Goal: Transaction & Acquisition: Subscribe to service/newsletter

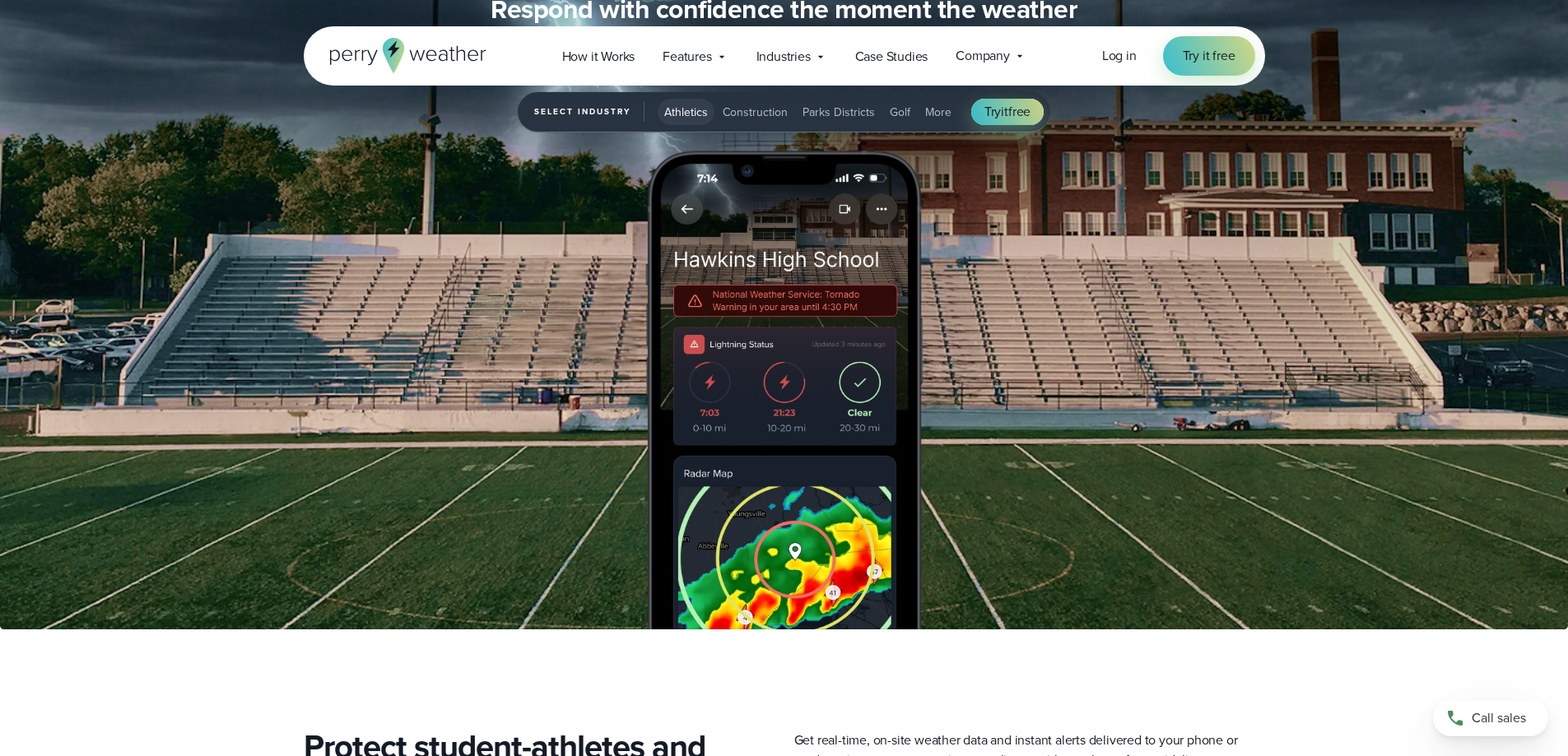
scroll to position [2222, 0]
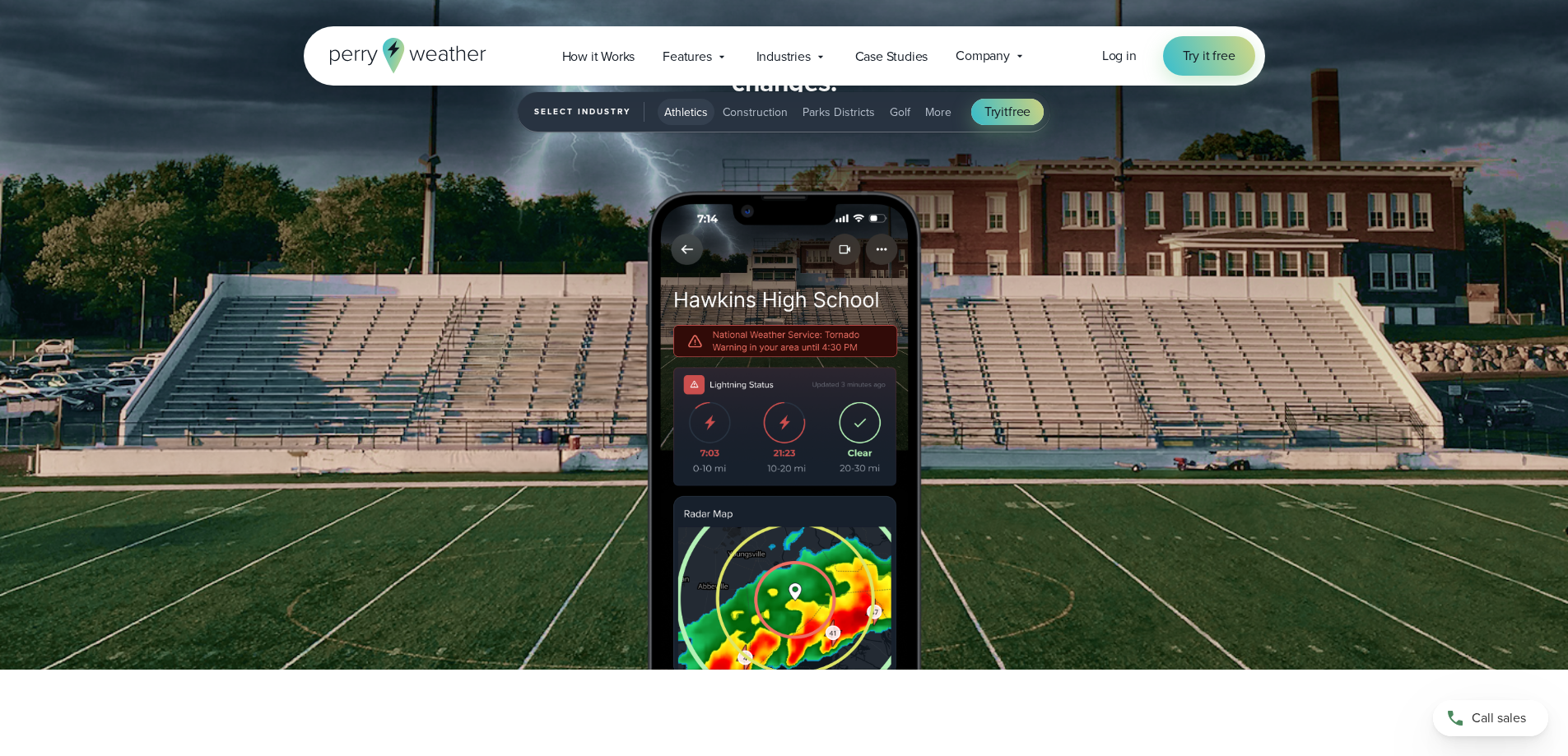
click at [776, 110] on span "Construction" at bounding box center [755, 112] width 65 height 17
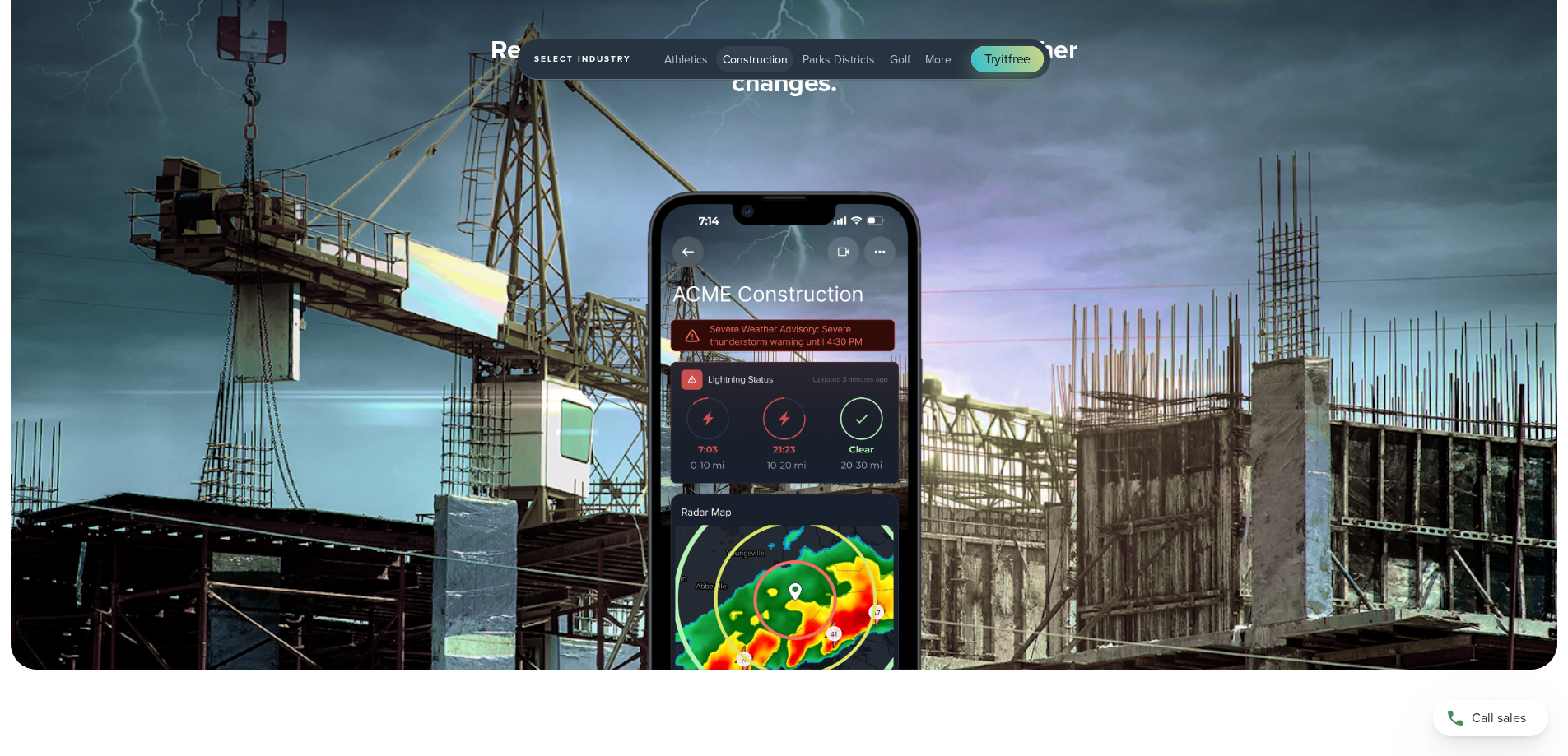
click at [826, 56] on span "Parks Districts" at bounding box center [838, 59] width 72 height 17
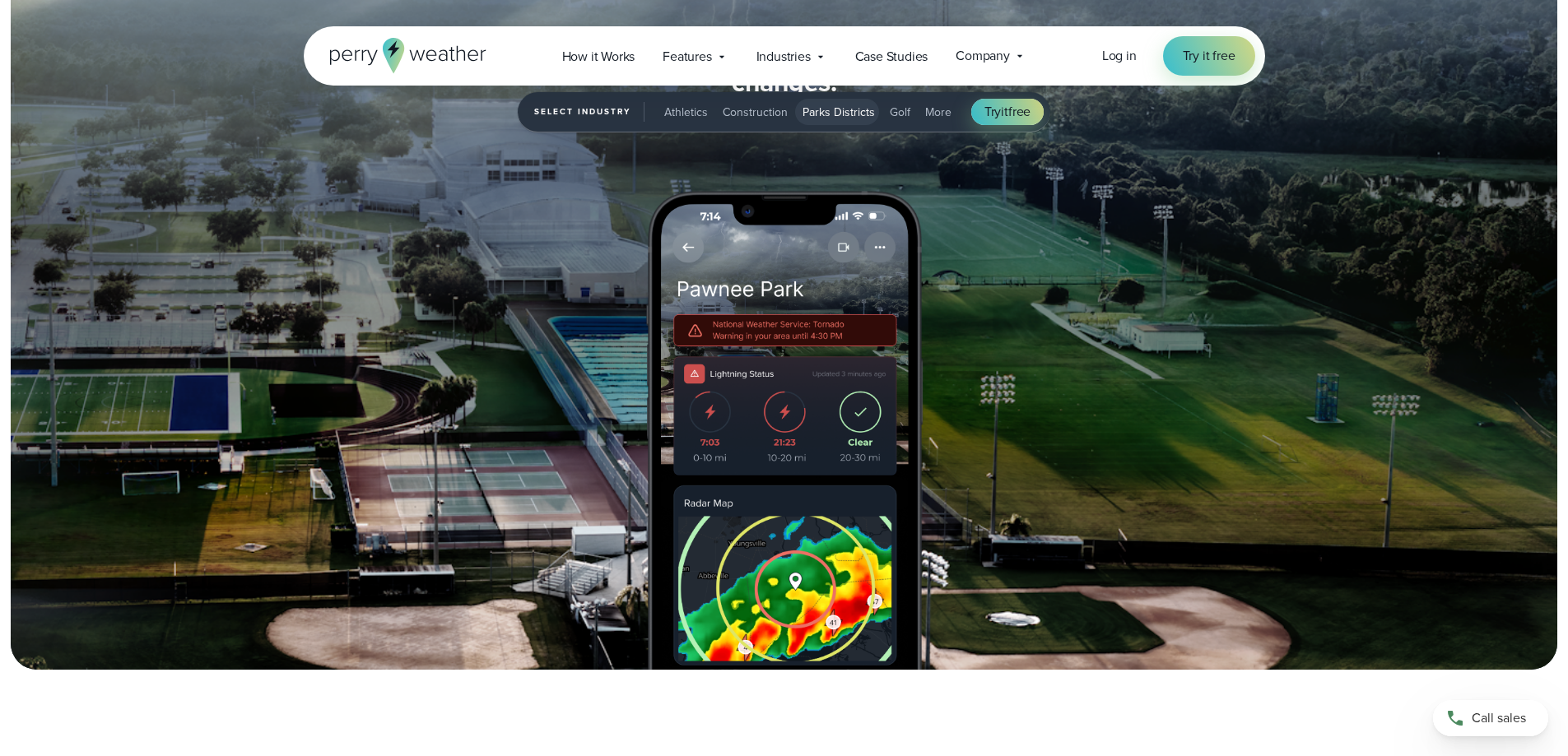
click at [902, 115] on span "Golf" at bounding box center [900, 112] width 21 height 17
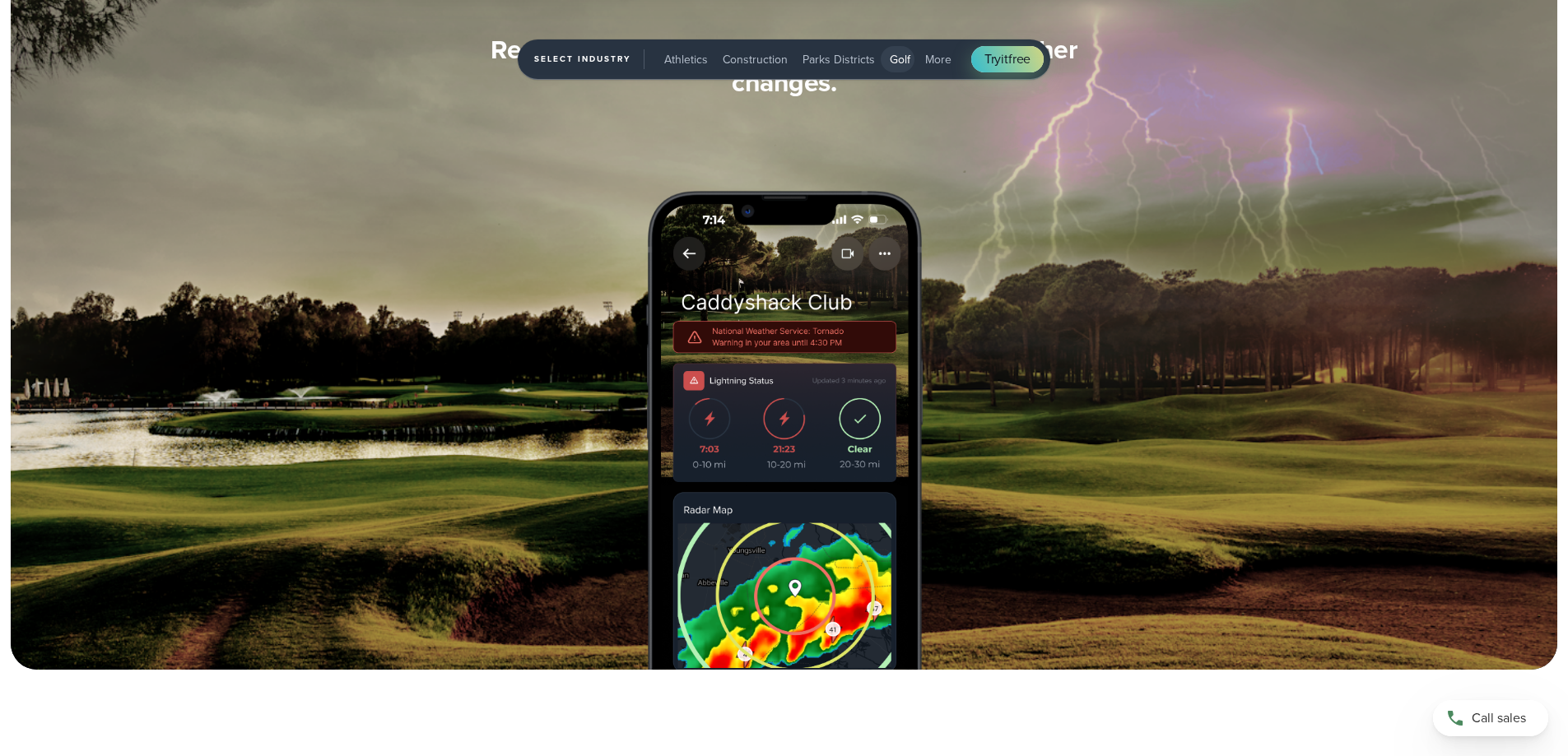
click at [692, 61] on span "Athletics" at bounding box center [686, 59] width 44 height 17
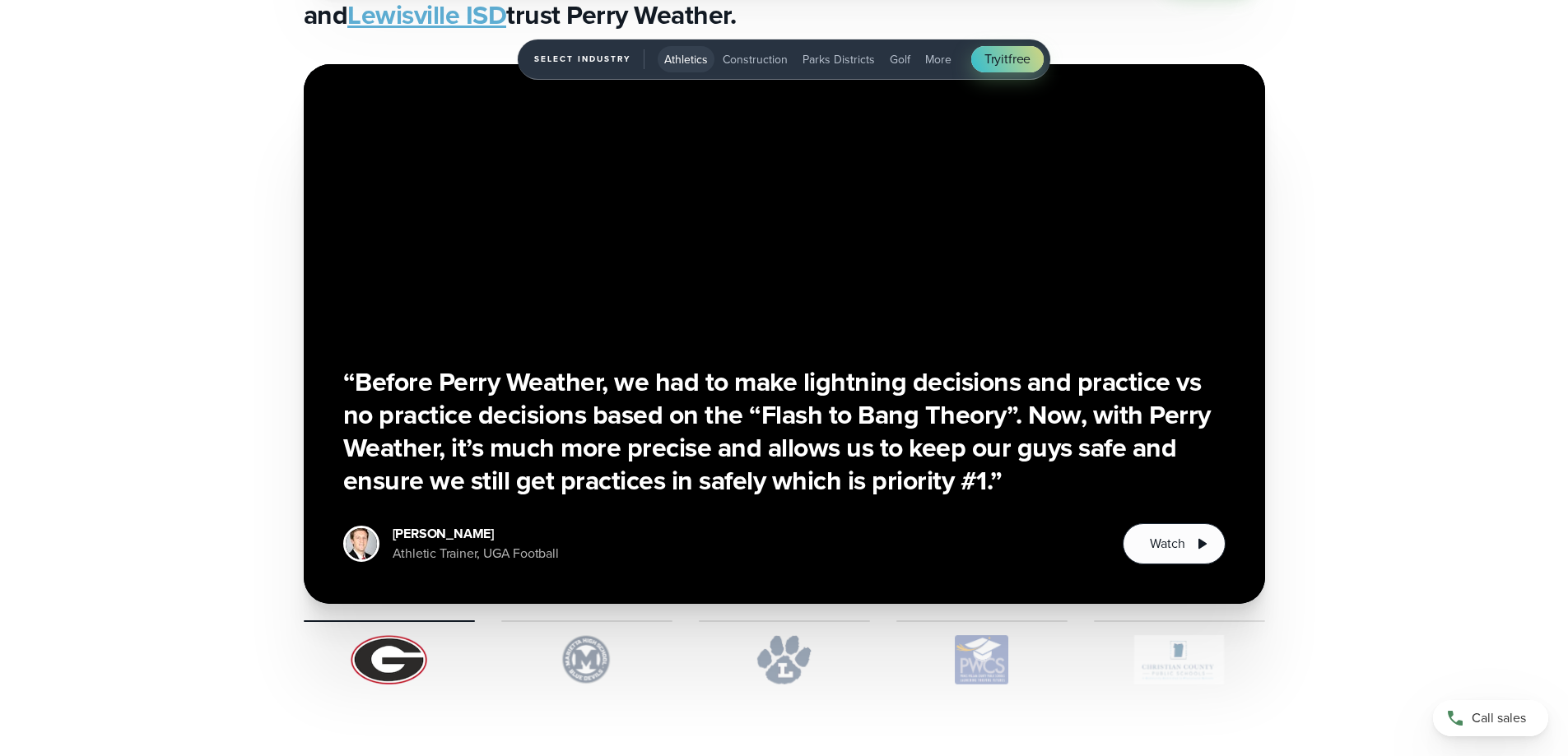
scroll to position [4197, 0]
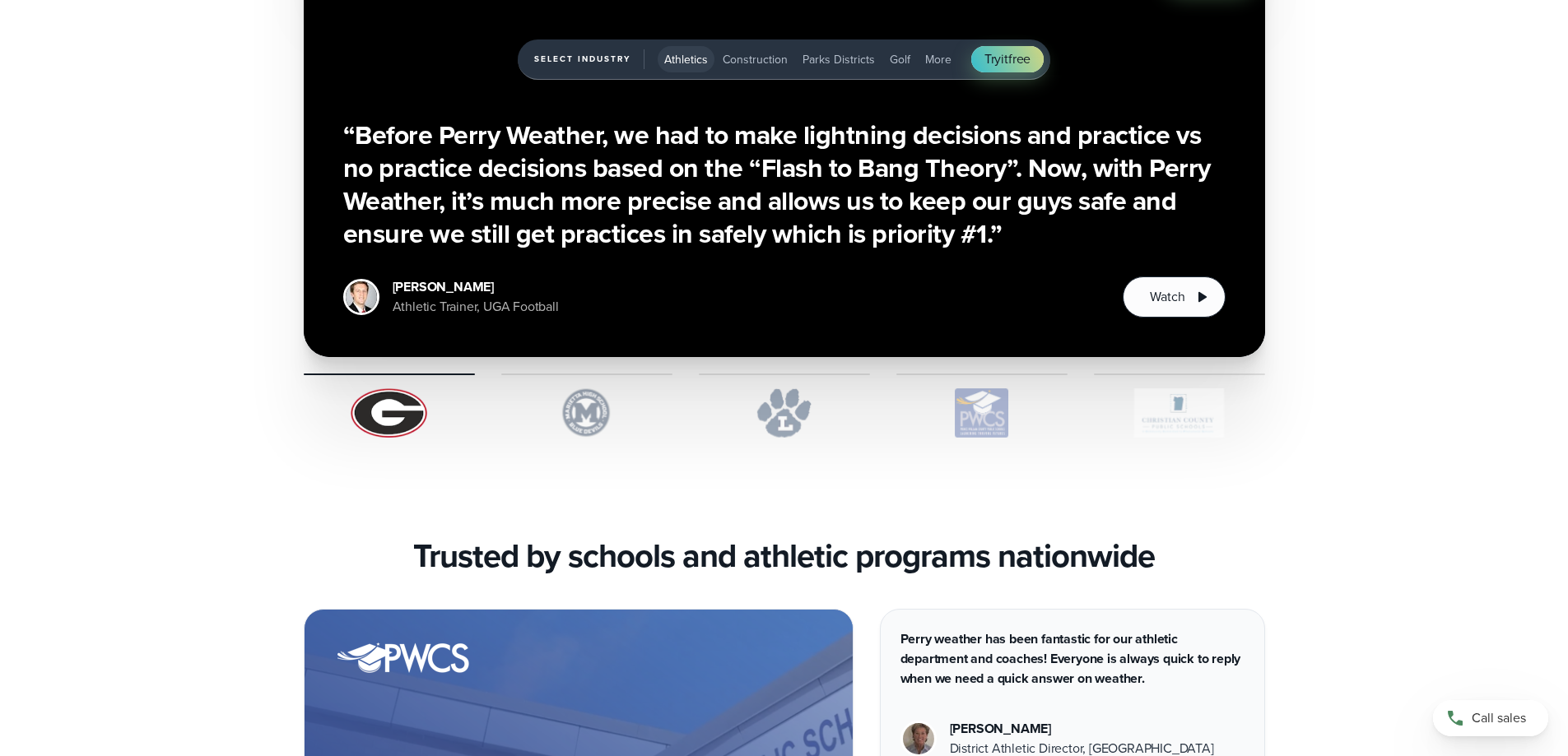
click at [589, 397] on img "1 of 5" at bounding box center [587, 412] width 171 height 49
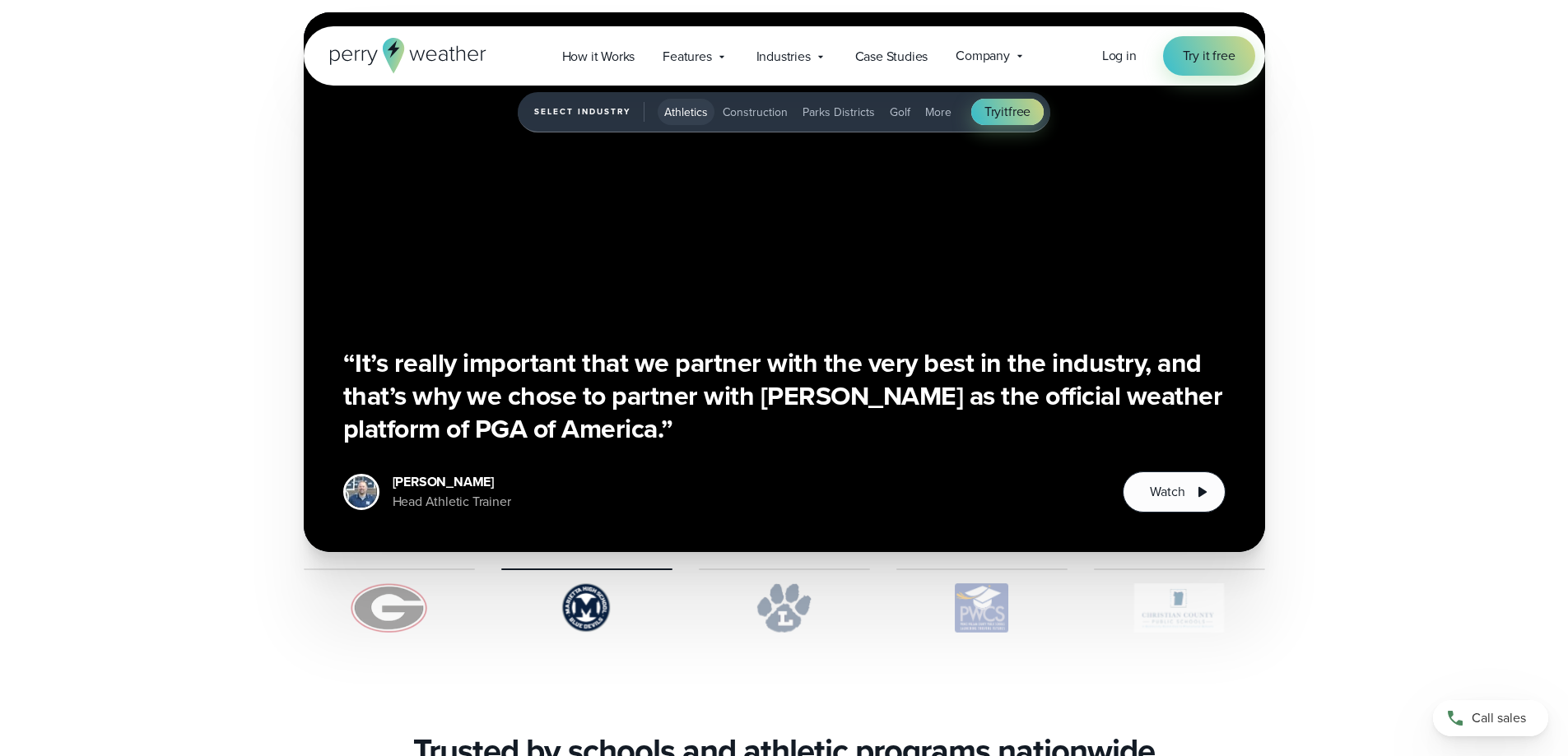
scroll to position [3949, 0]
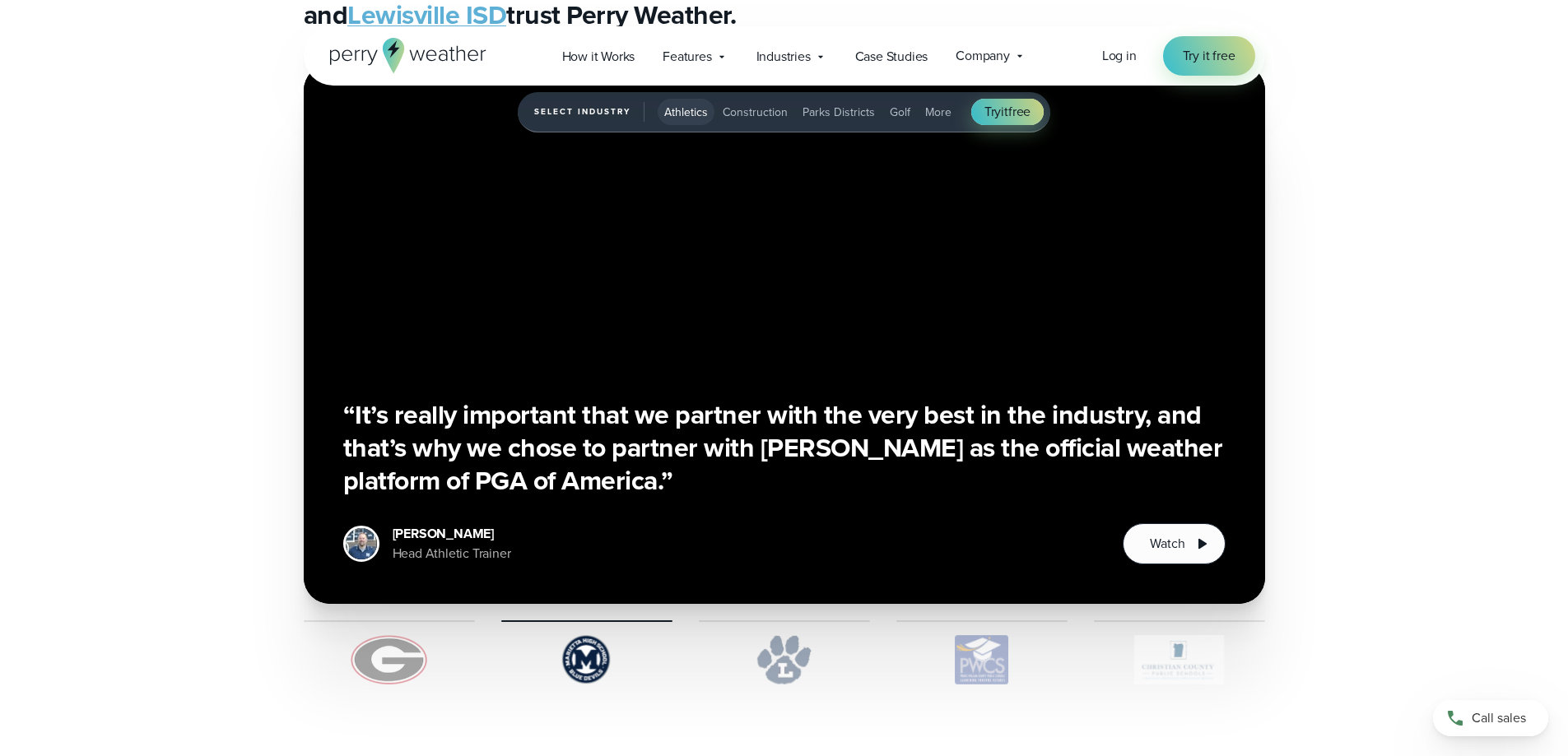
click at [794, 651] on img "1 of 5" at bounding box center [784, 659] width 171 height 49
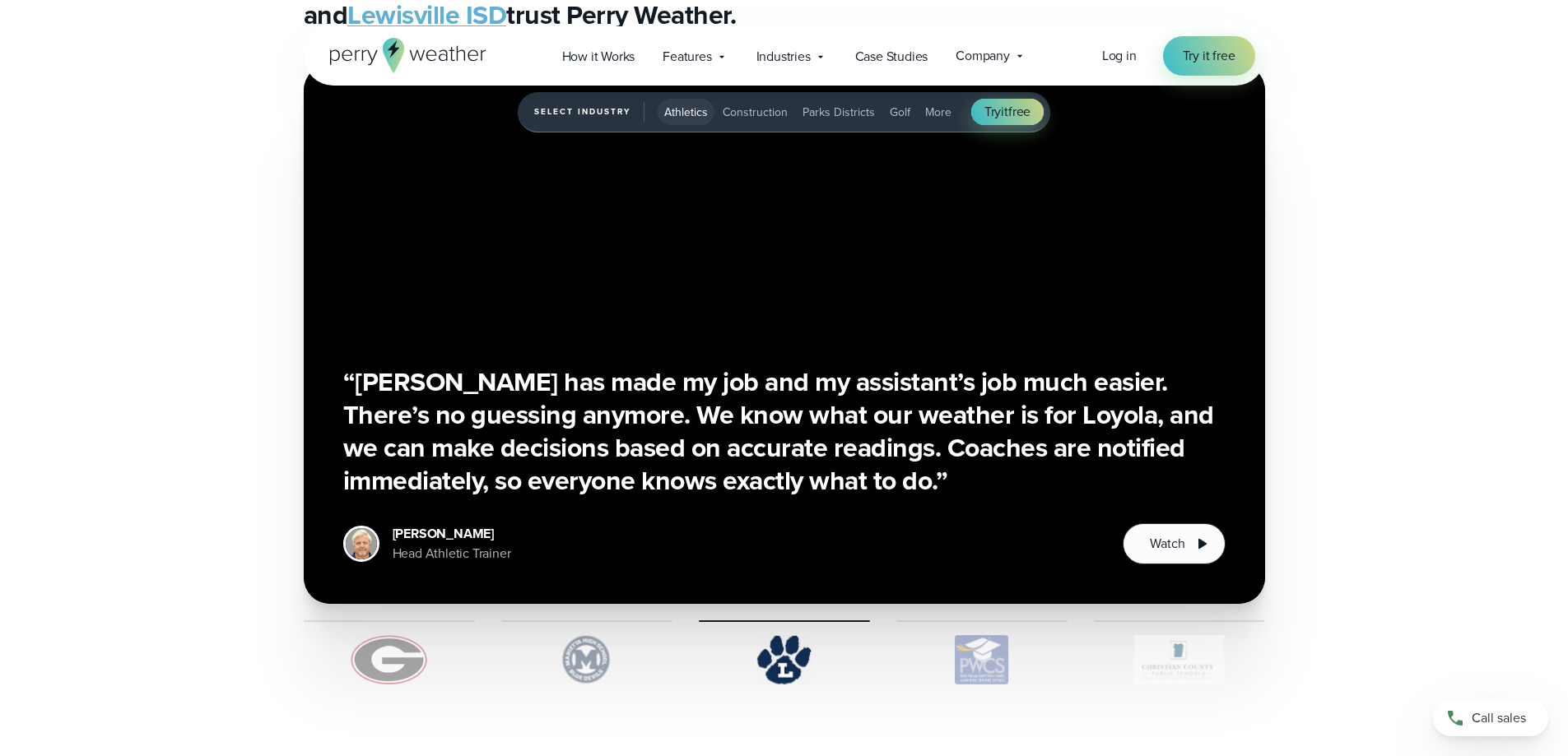
click at [993, 657] on img "1 of 5" at bounding box center [982, 659] width 171 height 49
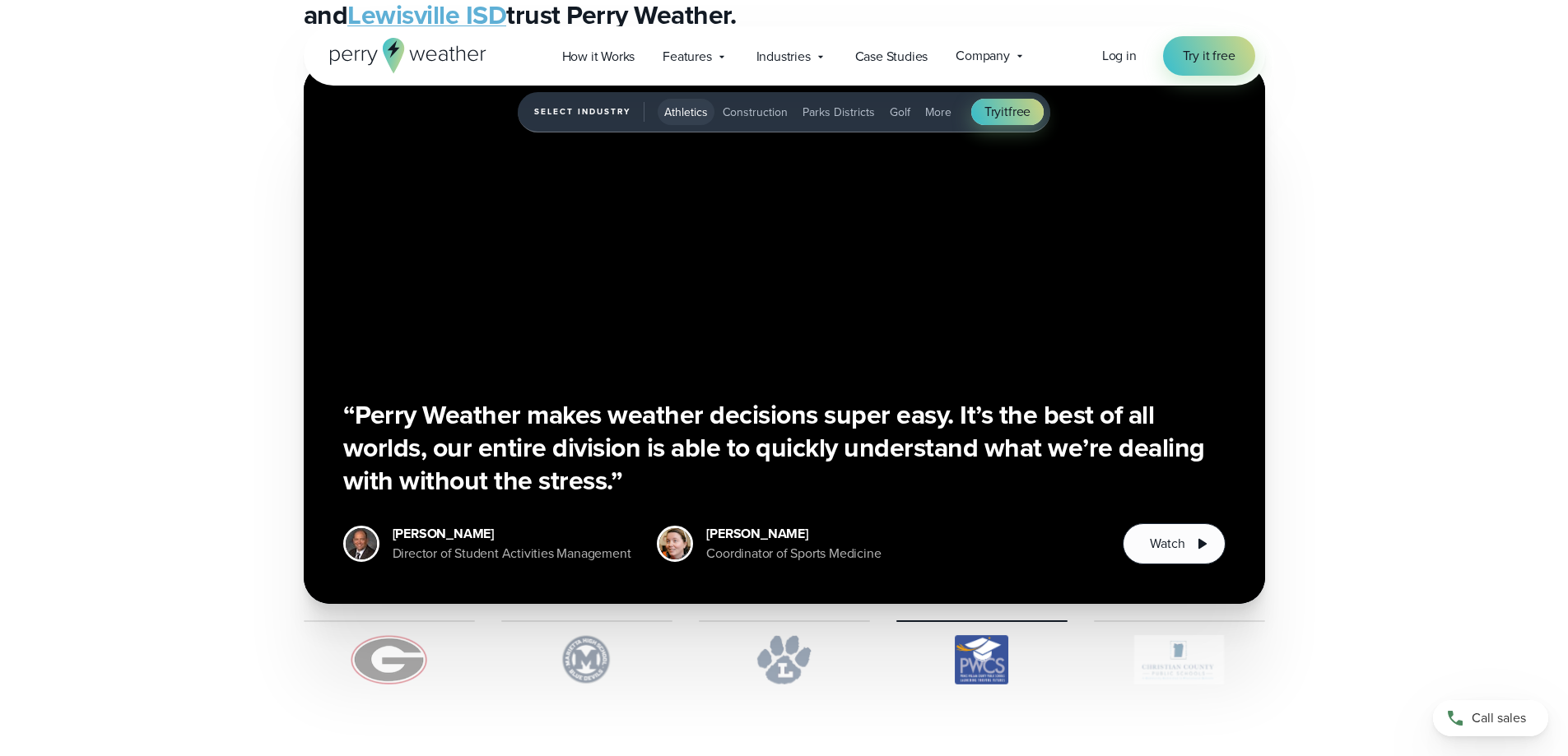
click at [1177, 657] on img "1 of 5" at bounding box center [1180, 659] width 171 height 49
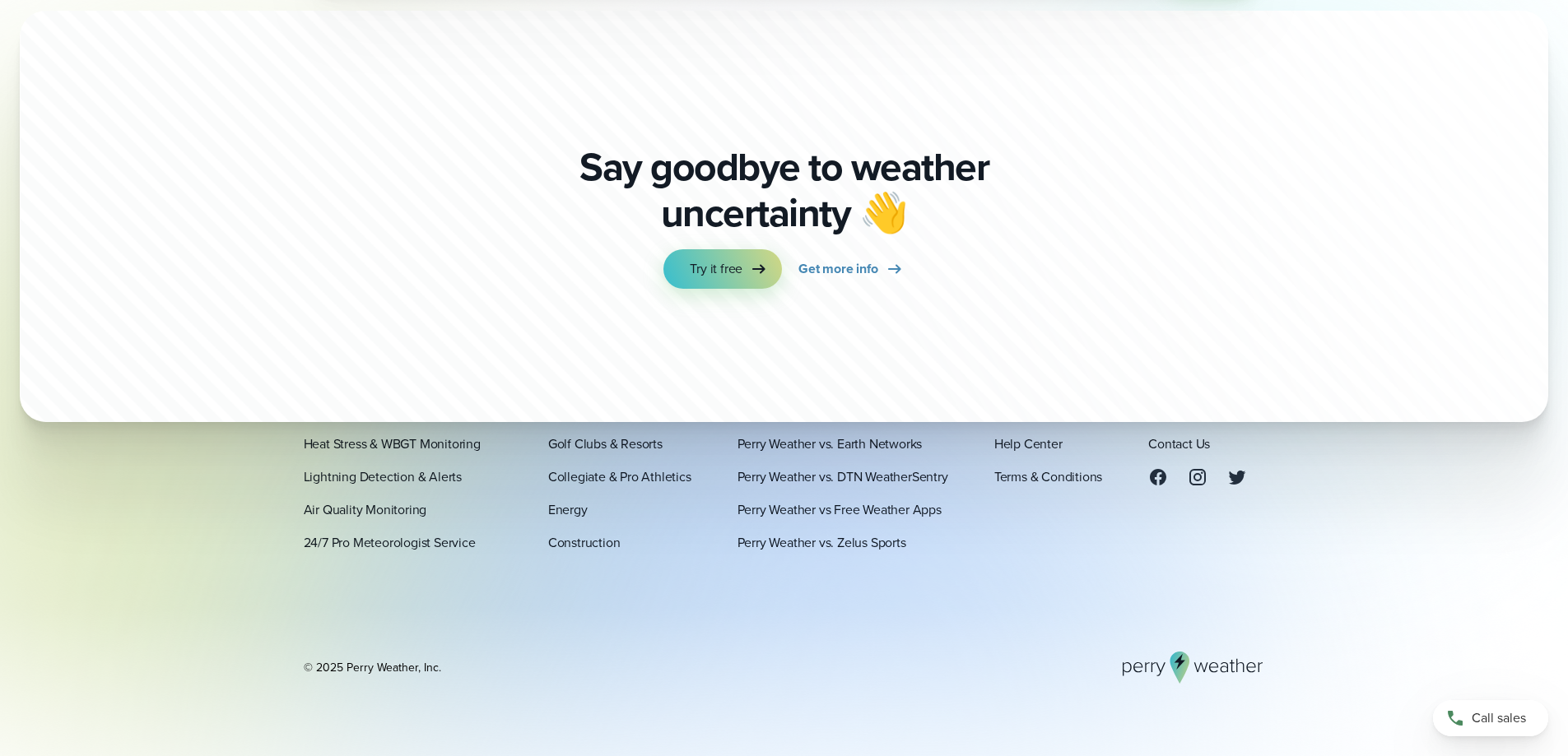
scroll to position [5760, 0]
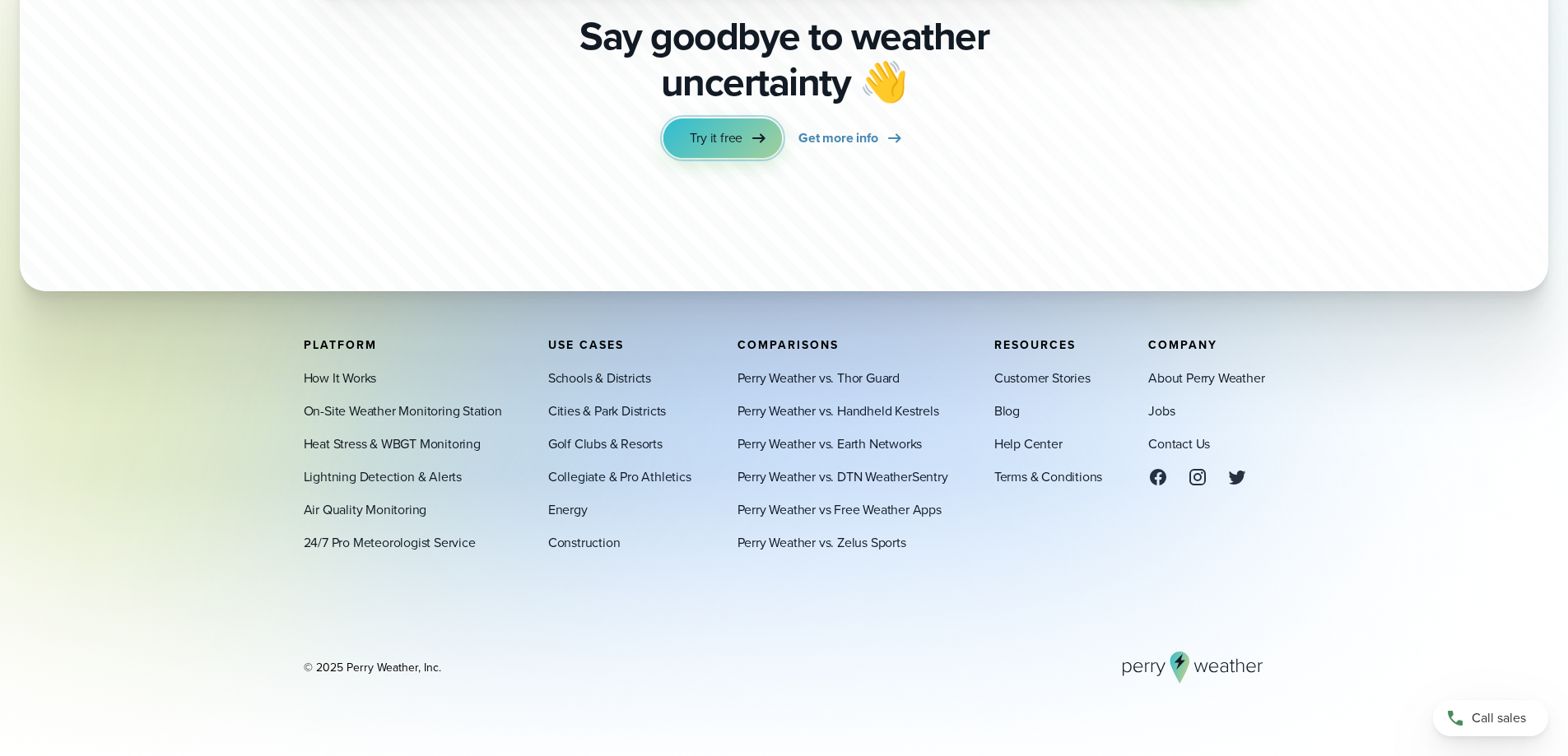
click at [737, 139] on span "Try it free" at bounding box center [716, 139] width 52 height 20
